Goal: Answer question/provide support: Share knowledge or assist other users

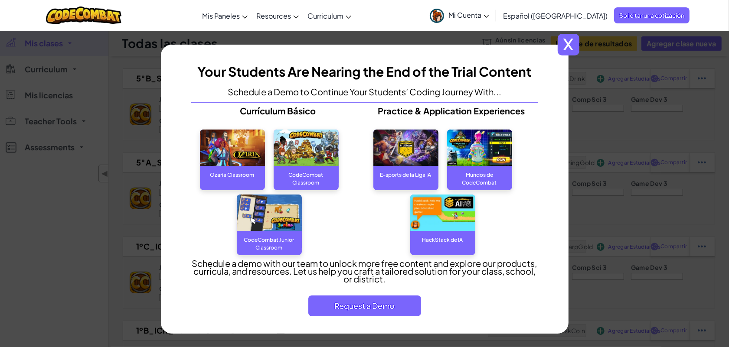
click at [567, 49] on span "x" at bounding box center [569, 45] width 22 height 22
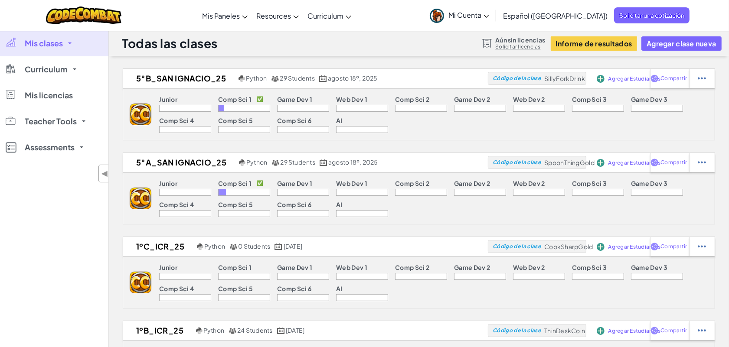
click at [419, 16] on div "[MEDICAL_DATA] la navigación Mis Paneles Panel de Profesores de CodeCombat Tabl…" at bounding box center [365, 15] width 734 height 31
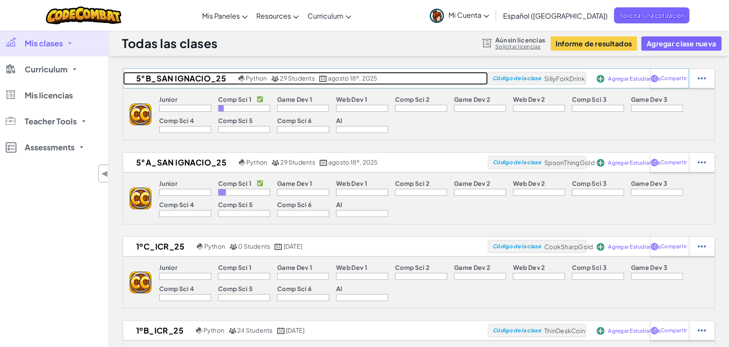
click at [198, 78] on h2 "5°B_San Ignacio_25" at bounding box center [179, 78] width 113 height 13
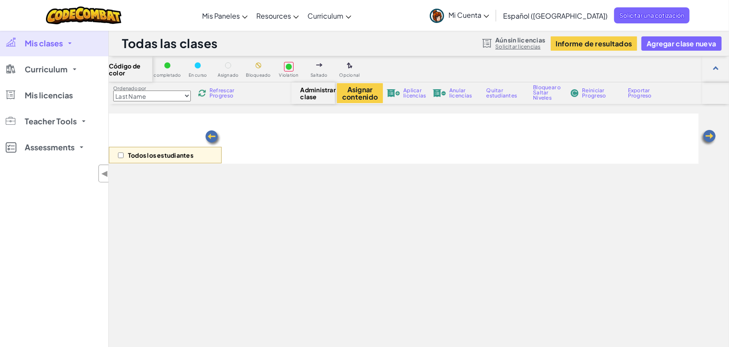
select select "560f1a9f22961295f9427742"
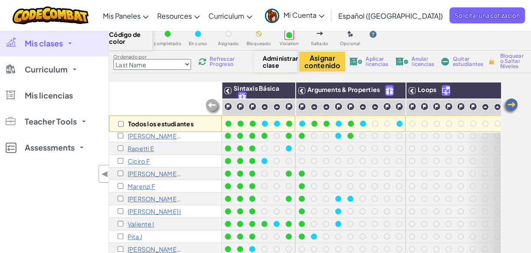
scroll to position [118, 0]
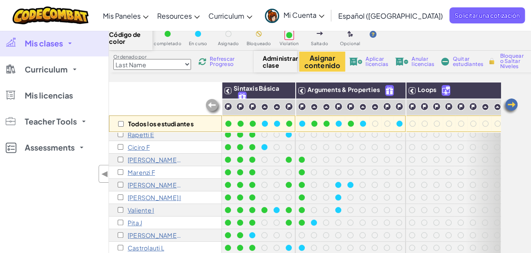
click at [145, 195] on p "[PERSON_NAME] I" at bounding box center [154, 197] width 53 height 7
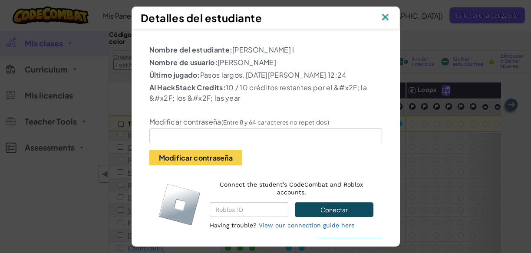
click at [387, 16] on img at bounding box center [384, 17] width 11 height 13
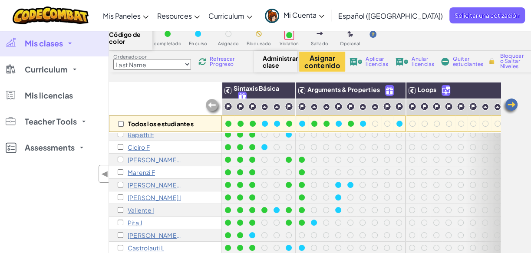
click at [151, 197] on p "[PERSON_NAME] I" at bounding box center [154, 197] width 53 height 7
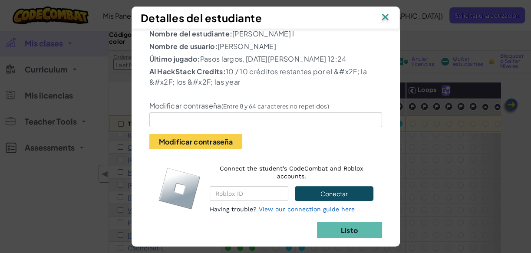
scroll to position [29, 0]
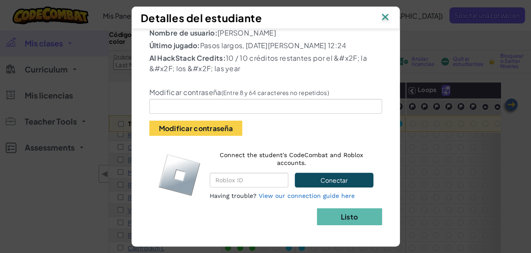
click at [388, 17] on img at bounding box center [384, 17] width 11 height 13
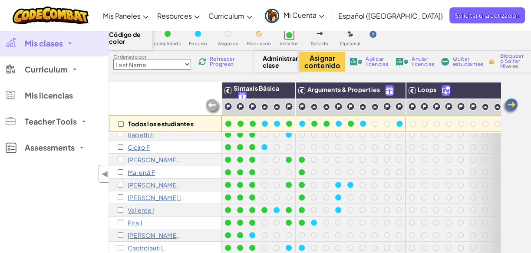
click at [141, 197] on p "[PERSON_NAME] I" at bounding box center [154, 197] width 53 height 7
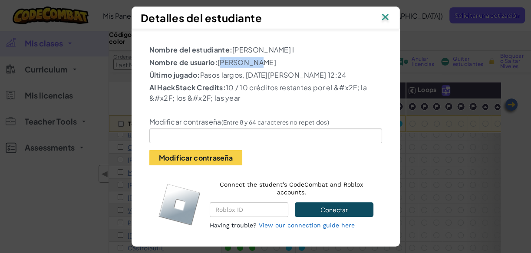
drag, startPoint x: 216, startPoint y: 62, endPoint x: 260, endPoint y: 63, distance: 44.7
click at [254, 60] on p "Nombre de usuario: [PERSON_NAME]" at bounding box center [265, 62] width 233 height 10
click at [390, 17] on img at bounding box center [384, 17] width 11 height 13
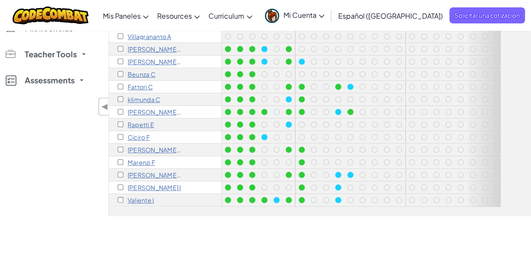
scroll to position [0, 0]
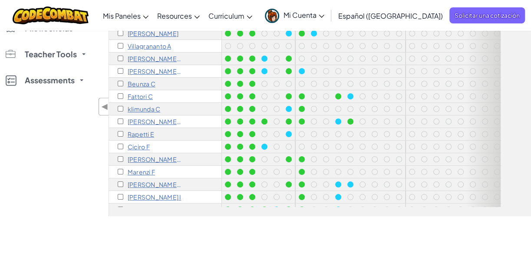
click at [146, 45] on p "Villagrananto A" at bounding box center [149, 46] width 43 height 7
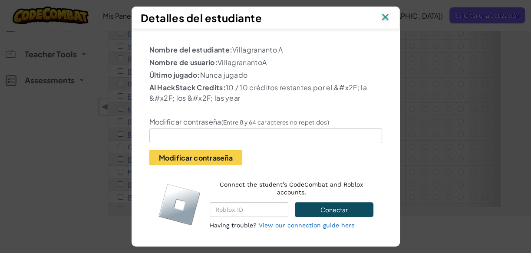
drag, startPoint x: 215, startPoint y: 62, endPoint x: 271, endPoint y: 60, distance: 55.6
click at [271, 60] on p "Nombre de usuario: VillagranantoA" at bounding box center [265, 62] width 233 height 10
drag, startPoint x: 386, startPoint y: 15, endPoint x: 435, endPoint y: 23, distance: 49.1
click at [386, 16] on img at bounding box center [384, 17] width 11 height 13
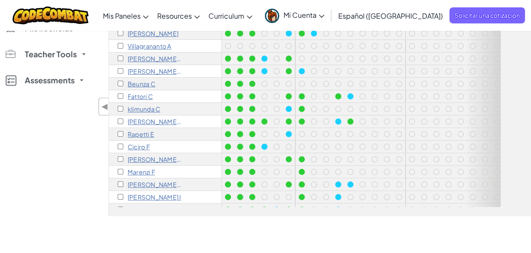
click at [153, 46] on p "Villagrananto A" at bounding box center [149, 46] width 43 height 7
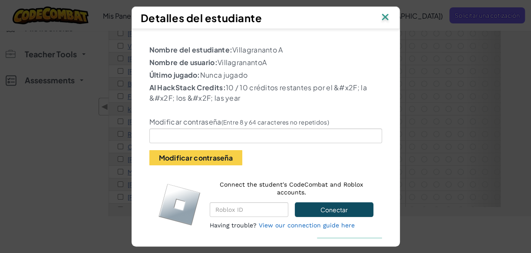
click at [385, 18] on img at bounding box center [384, 17] width 11 height 13
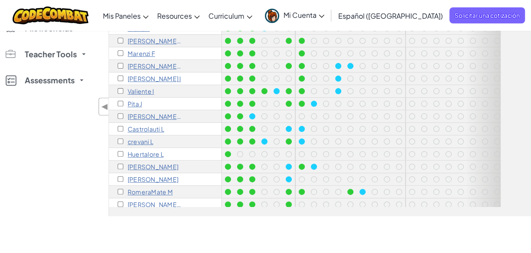
scroll to position [100, 0]
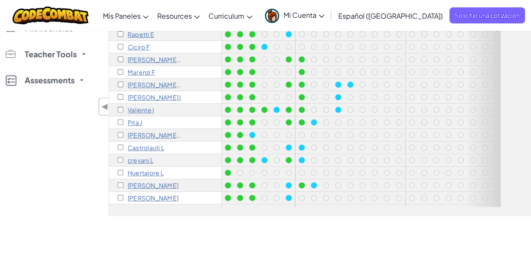
click at [143, 33] on p "Rapetti E" at bounding box center [141, 34] width 26 height 7
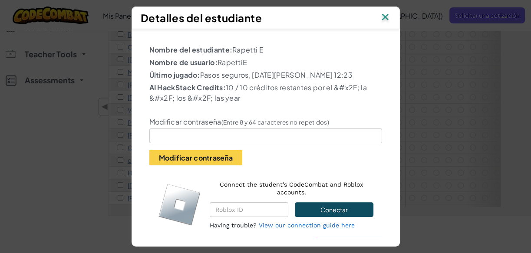
drag, startPoint x: 216, startPoint y: 62, endPoint x: 288, endPoint y: 65, distance: 71.6
click at [288, 65] on p "Nombre de usuario: RapettiE" at bounding box center [265, 62] width 233 height 10
click at [387, 16] on img at bounding box center [384, 17] width 11 height 13
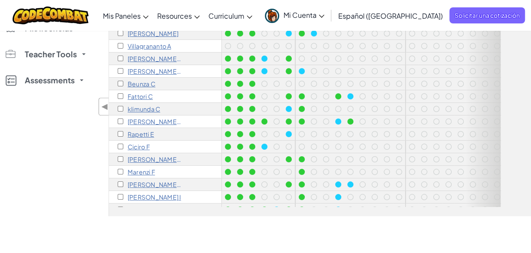
scroll to position [111, 0]
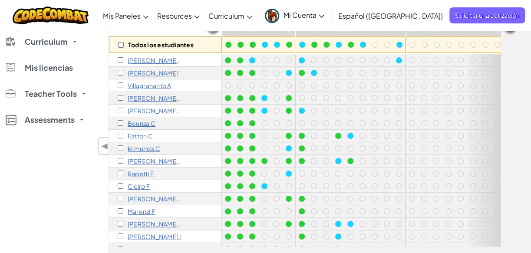
click at [139, 160] on p "[PERSON_NAME] e" at bounding box center [155, 160] width 54 height 7
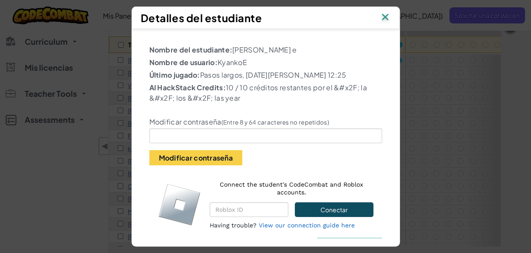
drag, startPoint x: 216, startPoint y: 59, endPoint x: 296, endPoint y: 85, distance: 84.0
click at [247, 60] on p "Nombre de usuario: KyankoE" at bounding box center [265, 62] width 233 height 10
click at [389, 15] on img at bounding box center [384, 17] width 11 height 13
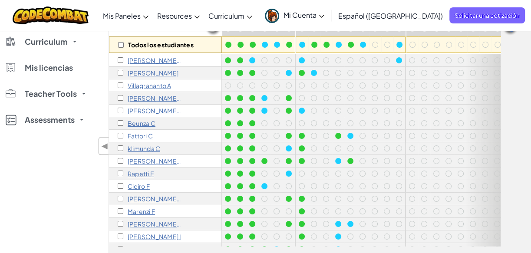
click at [324, 14] on span "Mi Cuenta" at bounding box center [303, 14] width 41 height 9
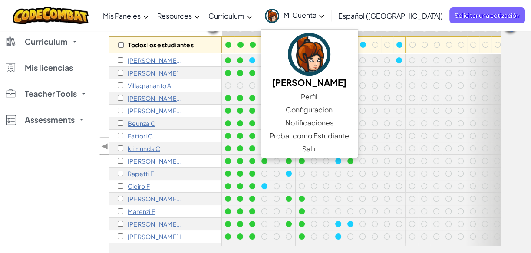
click at [512, 100] on div "Todos los estudiantes Sintaxis Básica Arguments & Properties Loops Variables [P…" at bounding box center [320, 129] width 422 height 252
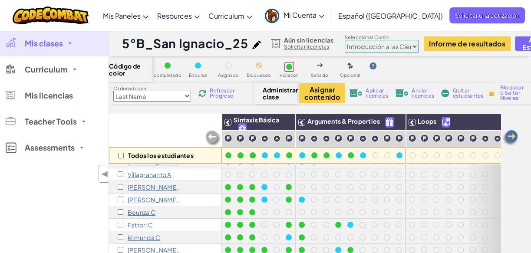
scroll to position [39, 0]
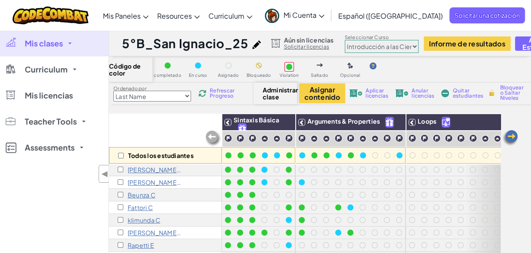
click at [143, 183] on p "[PERSON_NAME] B" at bounding box center [155, 182] width 54 height 7
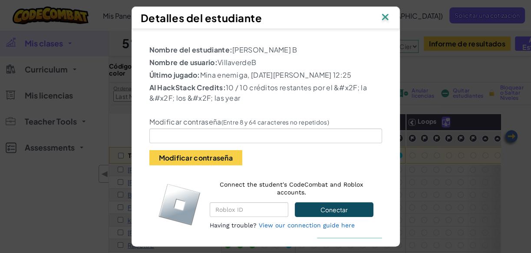
click at [387, 16] on img at bounding box center [384, 17] width 11 height 13
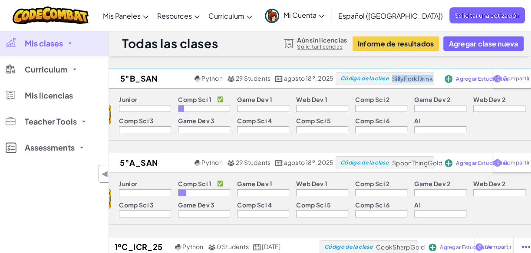
drag, startPoint x: 393, startPoint y: 77, endPoint x: 432, endPoint y: 83, distance: 40.4
click at [432, 83] on div "Código de la clase SillyForkDrink" at bounding box center [384, 78] width 98 height 13
copy span "SillyForkDrink"
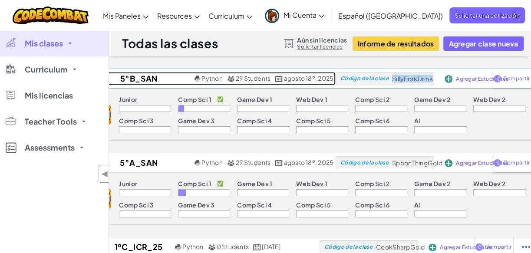
click at [140, 77] on h2 "5°B_San Ignacio_25" at bounding box center [137, 78] width 109 height 13
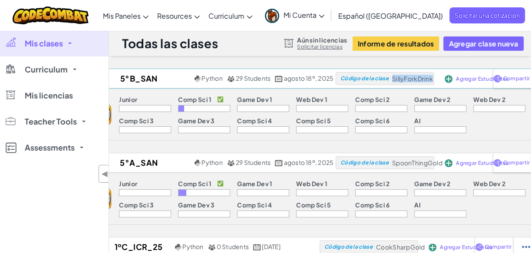
select select "560f1a9f22961295f9427742"
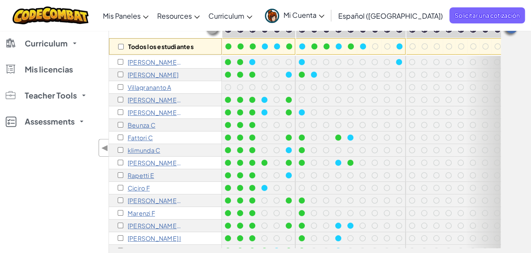
scroll to position [119, 0]
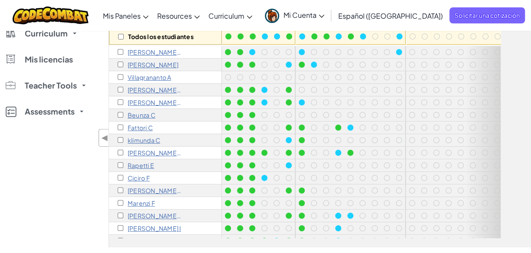
click at [134, 177] on p "Ciciro F" at bounding box center [139, 177] width 22 height 7
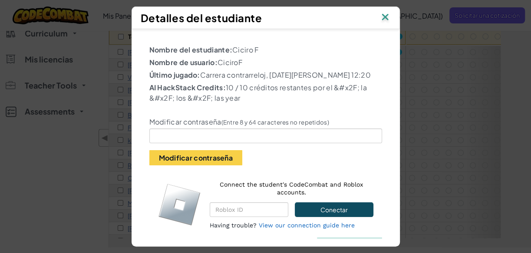
drag, startPoint x: 214, startPoint y: 62, endPoint x: 249, endPoint y: 62, distance: 34.3
click at [249, 62] on p "Nombre de usuario: CiciroF" at bounding box center [265, 62] width 233 height 10
click at [387, 16] on img at bounding box center [384, 17] width 11 height 13
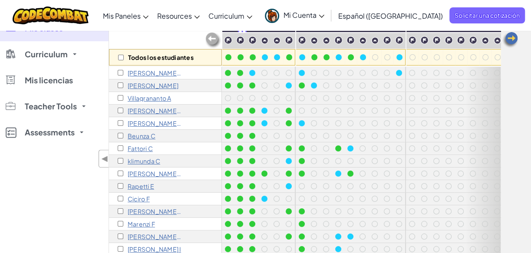
scroll to position [79, 0]
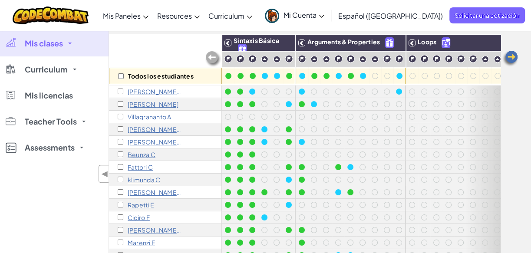
click at [141, 155] on p "Beunza C" at bounding box center [142, 154] width 28 height 7
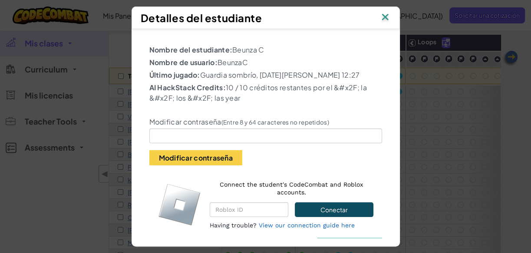
drag, startPoint x: 214, startPoint y: 62, endPoint x: 252, endPoint y: 62, distance: 37.7
click at [252, 62] on p "Nombre de usuario: BeunzaC" at bounding box center [265, 62] width 233 height 10
click at [387, 17] on img at bounding box center [384, 17] width 11 height 13
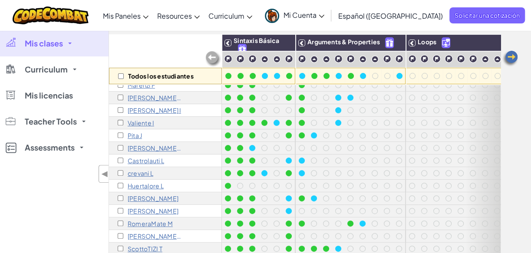
scroll to position [178, 0]
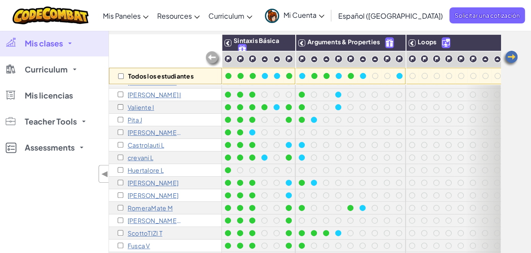
click at [141, 204] on p "RomeraMate M" at bounding box center [150, 207] width 45 height 7
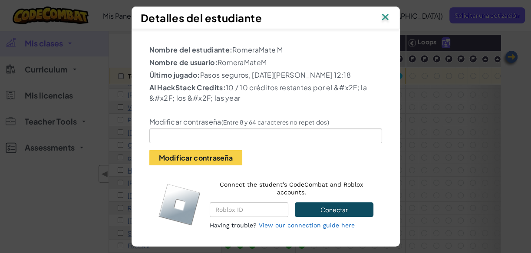
drag, startPoint x: 221, startPoint y: 61, endPoint x: 282, endPoint y: 56, distance: 61.3
click at [282, 57] on p "Nombre de usuario: RomeraMateM" at bounding box center [265, 62] width 233 height 10
click at [386, 16] on img at bounding box center [384, 17] width 11 height 13
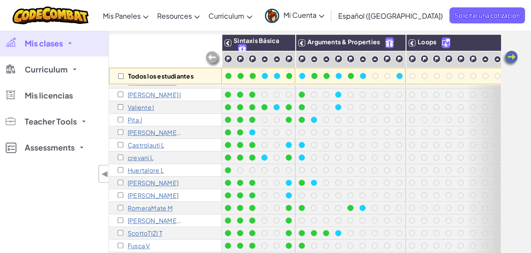
click at [151, 192] on p "[PERSON_NAME]" at bounding box center [153, 195] width 51 height 7
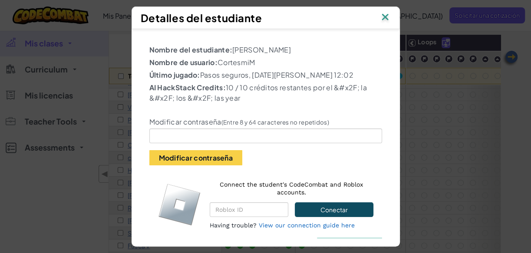
click at [387, 17] on img at bounding box center [384, 17] width 11 height 13
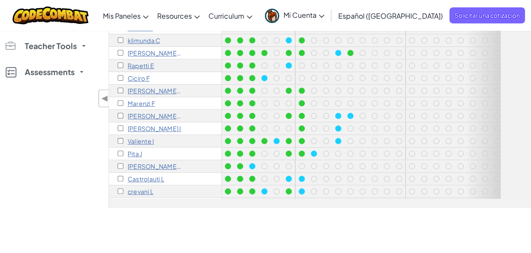
scroll to position [21, 0]
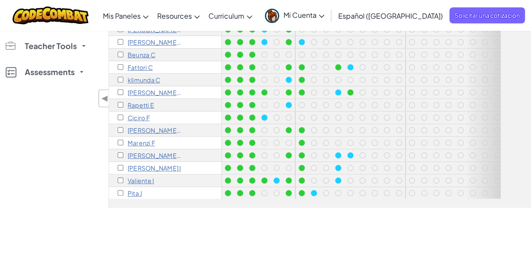
click at [133, 93] on p "[PERSON_NAME] e" at bounding box center [155, 92] width 54 height 7
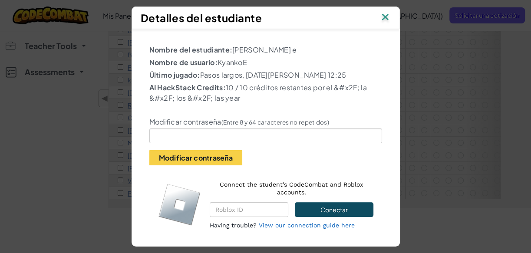
drag, startPoint x: 217, startPoint y: 62, endPoint x: 255, endPoint y: 59, distance: 38.2
click at [255, 59] on p "Nombre de usuario: KyankoE" at bounding box center [265, 62] width 233 height 10
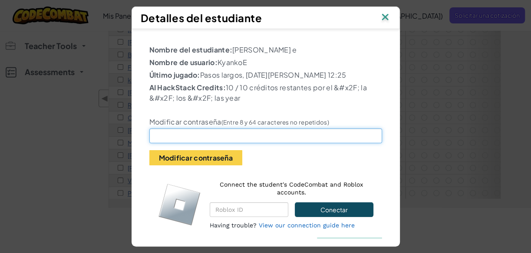
click at [168, 133] on input "text" at bounding box center [265, 135] width 233 height 15
type input "quintob"
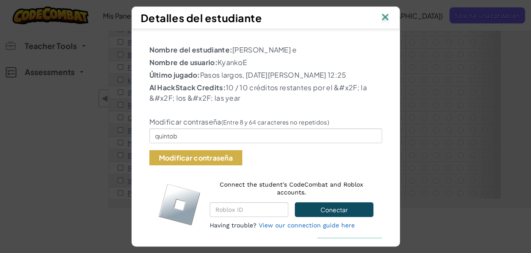
click at [220, 159] on button "Modificar contraseña" at bounding box center [195, 157] width 93 height 15
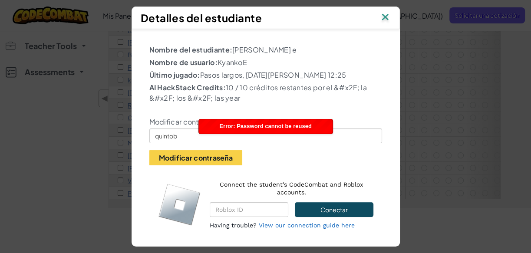
click at [341, 156] on div "Modificar contraseña (Entre 8 y 64 caracteres no repetidos) quintob Modificar c…" at bounding box center [266, 135] width 246 height 60
click at [333, 30] on div "Nombre del estudiante: [PERSON_NAME] e Nombre de usuario: KyankoE Último jugado…" at bounding box center [265, 133] width 268 height 209
drag, startPoint x: 215, startPoint y: 61, endPoint x: 256, endPoint y: 65, distance: 41.0
click at [256, 65] on p "Nombre de usuario: KyankoE" at bounding box center [265, 62] width 233 height 10
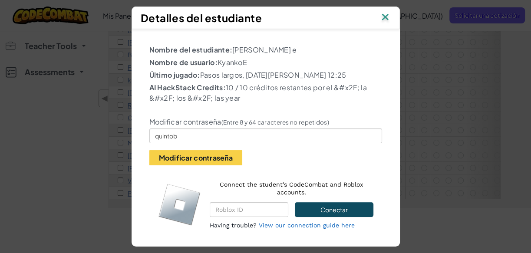
click at [386, 19] on img at bounding box center [384, 17] width 11 height 13
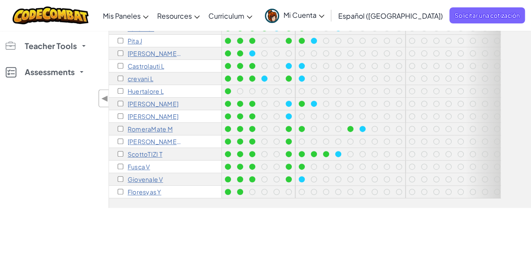
scroll to position [178, 0]
click at [136, 151] on p "ScottoTIZI T" at bounding box center [145, 154] width 35 height 7
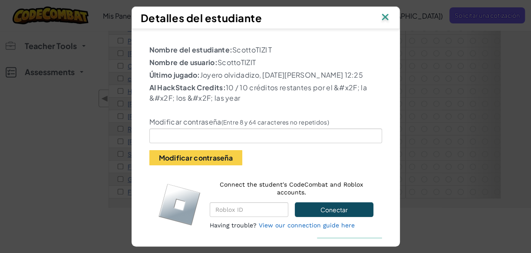
drag, startPoint x: 217, startPoint y: 62, endPoint x: 279, endPoint y: 64, distance: 62.0
click at [279, 64] on p "Nombre de usuario: ScottoTIZIT" at bounding box center [265, 62] width 233 height 10
click at [389, 17] on img at bounding box center [384, 17] width 11 height 13
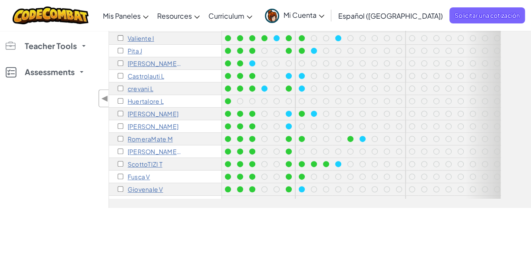
scroll to position [162, 0]
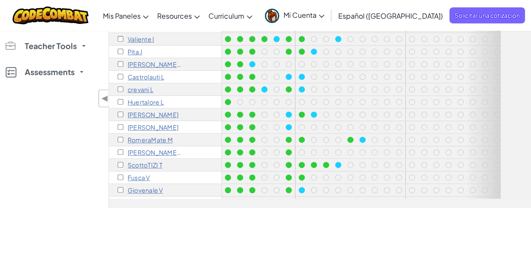
click at [159, 152] on p "[PERSON_NAME] T" at bounding box center [155, 152] width 54 height 7
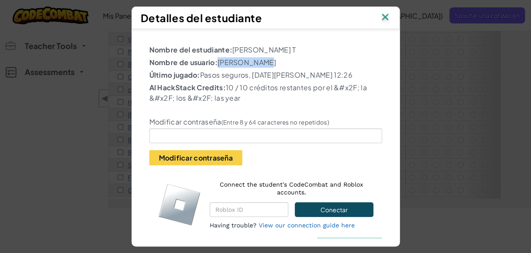
drag, startPoint x: 214, startPoint y: 62, endPoint x: 286, endPoint y: 60, distance: 71.6
click at [286, 60] on p "Nombre de usuario: [PERSON_NAME]" at bounding box center [265, 62] width 233 height 10
click at [386, 17] on img at bounding box center [384, 17] width 11 height 13
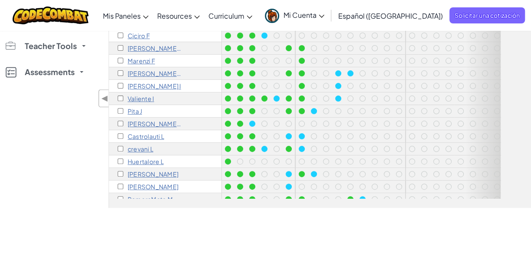
scroll to position [100, 0]
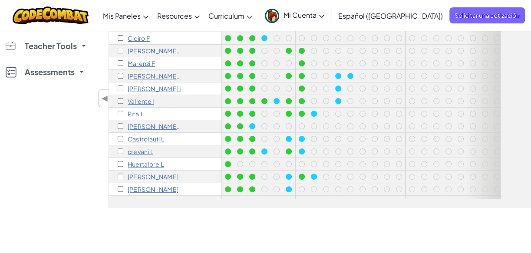
click at [151, 49] on p "[PERSON_NAME] F" at bounding box center [155, 50] width 54 height 7
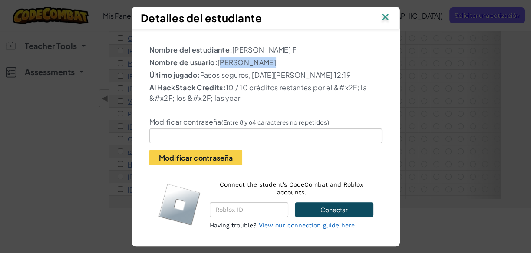
drag, startPoint x: 216, startPoint y: 60, endPoint x: 283, endPoint y: 65, distance: 66.9
click at [283, 65] on p "Nombre de usuario: [PERSON_NAME]" at bounding box center [265, 62] width 233 height 10
click at [386, 16] on img at bounding box center [384, 17] width 11 height 13
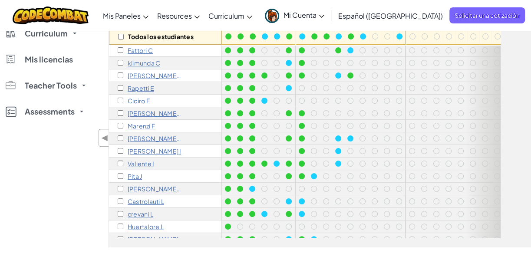
scroll to position [78, 0]
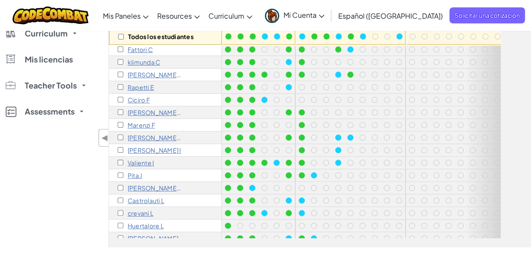
click at [141, 201] on p "Castrolauti L" at bounding box center [146, 200] width 36 height 7
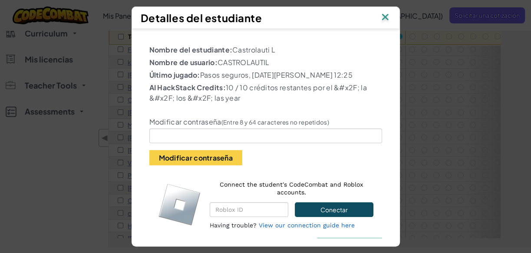
drag, startPoint x: 215, startPoint y: 63, endPoint x: 295, endPoint y: 59, distance: 80.0
click at [295, 59] on p "Nombre de usuario: CASTROLAUTIL" at bounding box center [265, 62] width 233 height 10
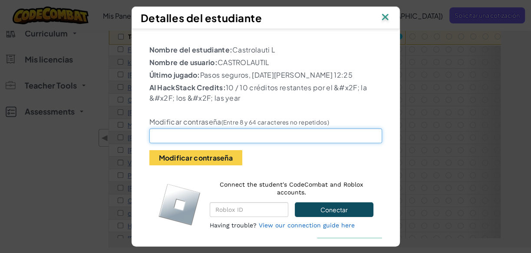
click at [178, 135] on input "text" at bounding box center [265, 135] width 233 height 15
type input "quintob"
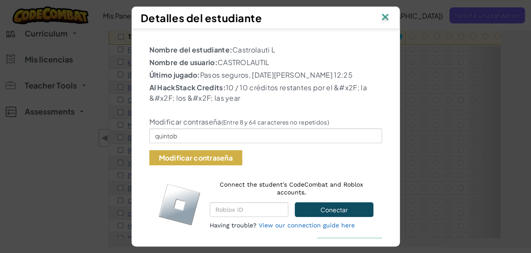
click at [218, 158] on button "Modificar contraseña" at bounding box center [195, 157] width 93 height 15
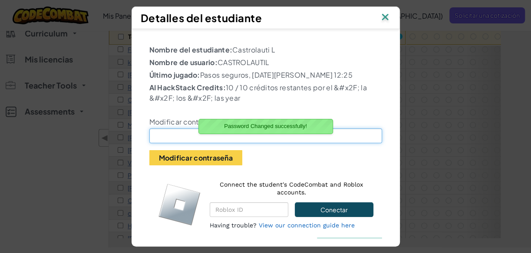
drag, startPoint x: 187, startPoint y: 134, endPoint x: 201, endPoint y: 143, distance: 16.9
click at [186, 134] on input "text" at bounding box center [265, 135] width 233 height 15
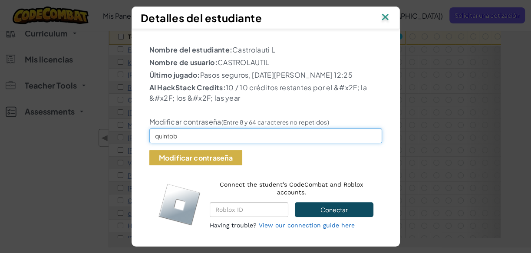
type input "quintob"
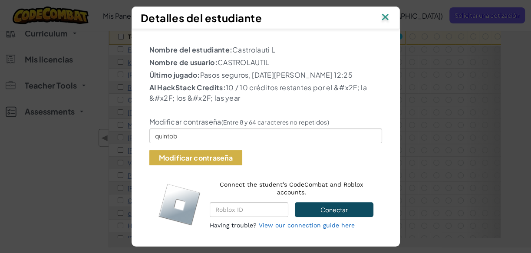
click at [195, 154] on button "Modificar contraseña" at bounding box center [195, 157] width 93 height 15
click at [205, 158] on button "Modificar contraseña" at bounding box center [195, 157] width 93 height 15
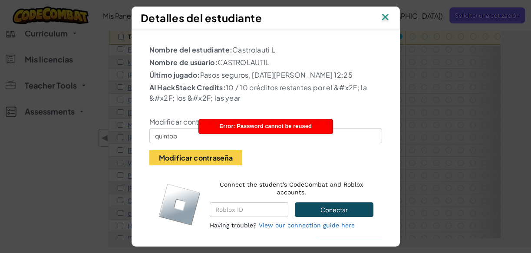
click at [316, 158] on div "Modificar contraseña (Entre 8 y 64 caracteres no repetidos) quintob Modificar c…" at bounding box center [266, 135] width 246 height 60
drag, startPoint x: 387, startPoint y: 18, endPoint x: 413, endPoint y: 62, distance: 51.7
click at [387, 17] on img at bounding box center [384, 17] width 11 height 13
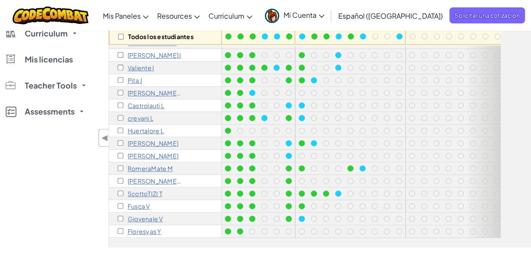
scroll to position [178, 0]
click at [147, 190] on p "ScottoTIZI T" at bounding box center [145, 193] width 35 height 7
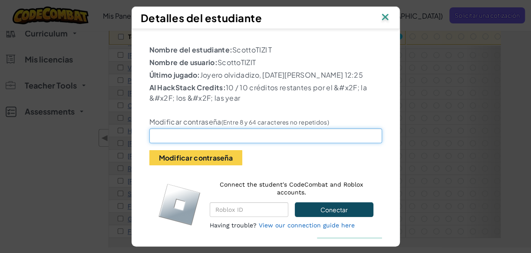
drag, startPoint x: 161, startPoint y: 130, endPoint x: 295, endPoint y: 165, distance: 139.0
click at [161, 131] on input "text" at bounding box center [265, 135] width 233 height 15
type input "quintob"
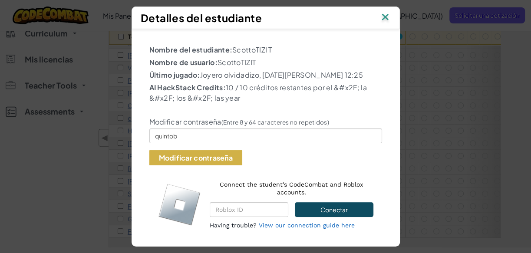
click at [193, 156] on button "Modificar contraseña" at bounding box center [195, 157] width 93 height 15
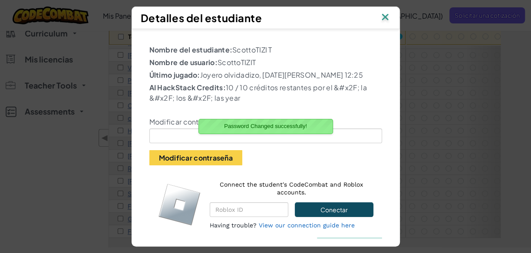
click at [275, 160] on div "Modificar contraseña (Entre 8 y 64 caracteres no repetidos) Modificar contraseña" at bounding box center [266, 135] width 246 height 60
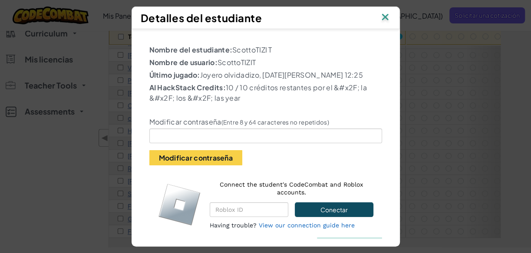
click at [389, 15] on img at bounding box center [384, 17] width 11 height 13
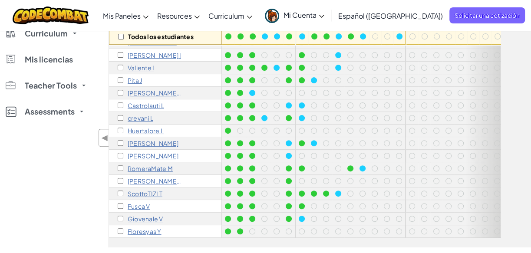
click at [155, 177] on p "[PERSON_NAME] T" at bounding box center [155, 180] width 54 height 7
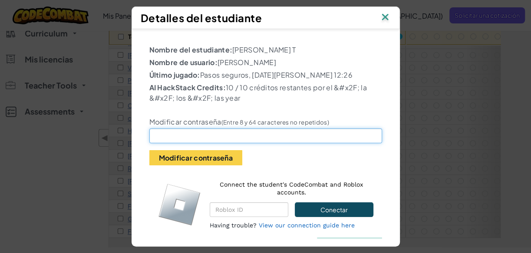
click at [203, 135] on input "text" at bounding box center [265, 135] width 233 height 15
type input "quintob"
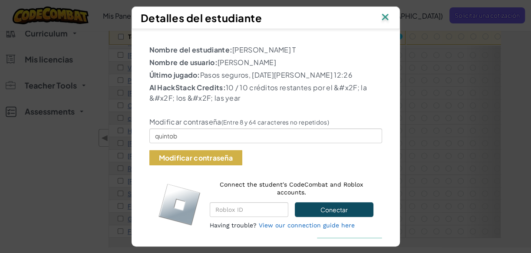
click at [200, 157] on button "Modificar contraseña" at bounding box center [195, 157] width 93 height 15
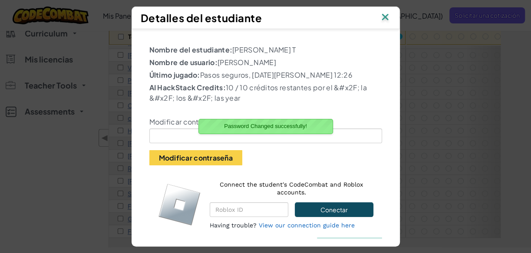
click at [368, 157] on div "Modificar contraseña (Entre 8 y 64 caracteres no repetidos) Modificar contraseña" at bounding box center [266, 135] width 246 height 60
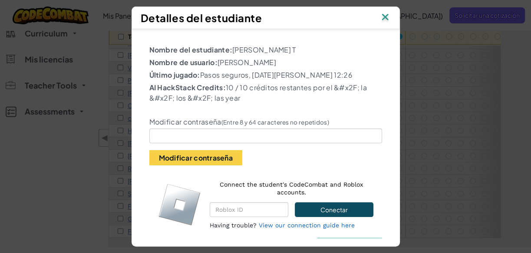
click at [387, 16] on img at bounding box center [384, 17] width 11 height 13
